Goal: Information Seeking & Learning: Learn about a topic

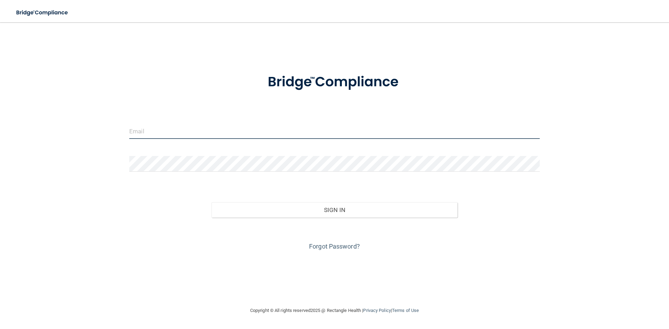
click at [171, 133] on input "email" at bounding box center [334, 131] width 410 height 16
type input "[EMAIL_ADDRESS][DOMAIN_NAME]"
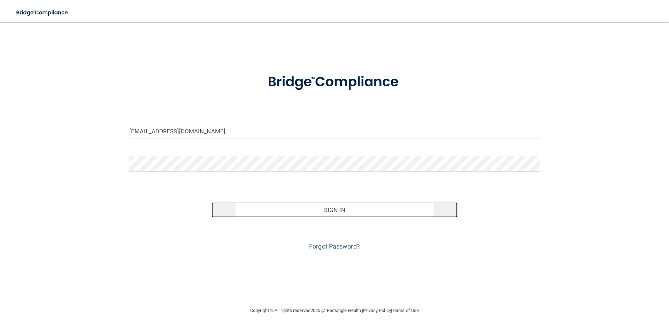
click at [345, 212] on button "Sign In" at bounding box center [334, 209] width 246 height 15
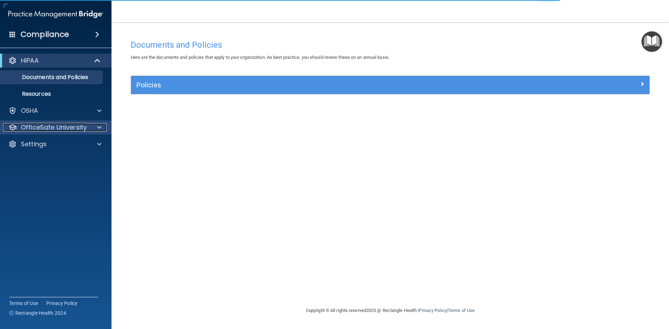
click at [84, 130] on p "OfficeSafe University" at bounding box center [54, 127] width 66 height 8
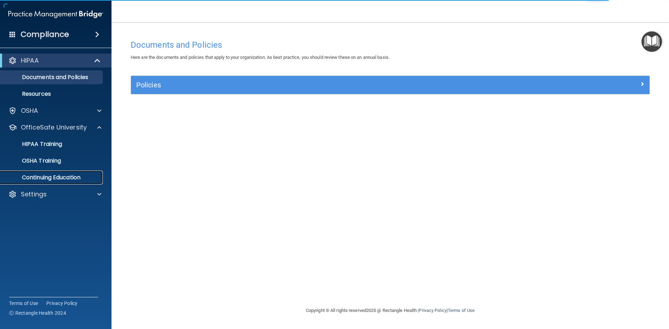
click at [60, 176] on p "Continuing Education" at bounding box center [52, 177] width 95 height 7
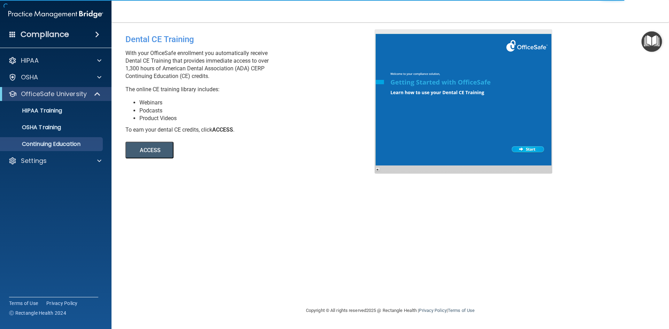
click at [148, 148] on button "ACCESS" at bounding box center [149, 150] width 48 height 17
